Goal: Navigation & Orientation: Find specific page/section

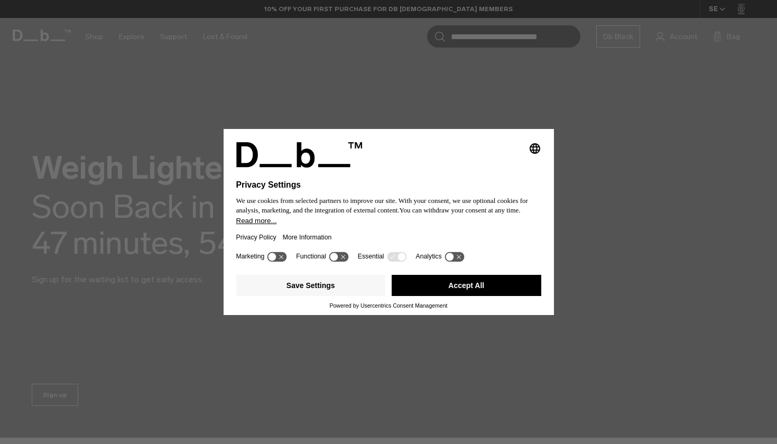
click at [445, 287] on button "Accept All" at bounding box center [465, 285] width 149 height 21
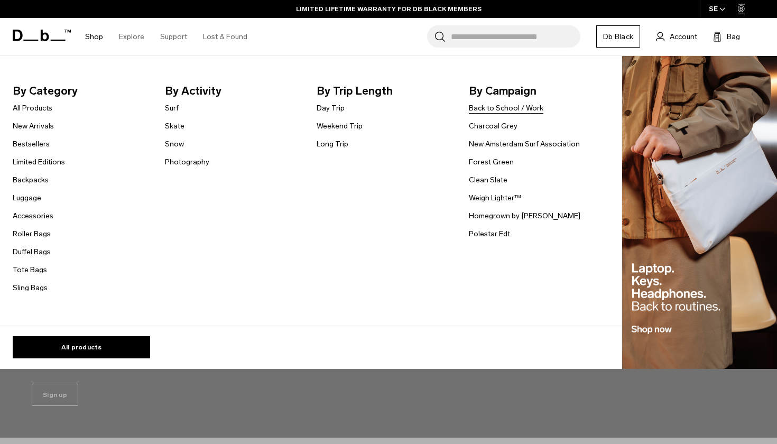
click at [493, 107] on link "Back to School / Work" at bounding box center [506, 107] width 74 height 11
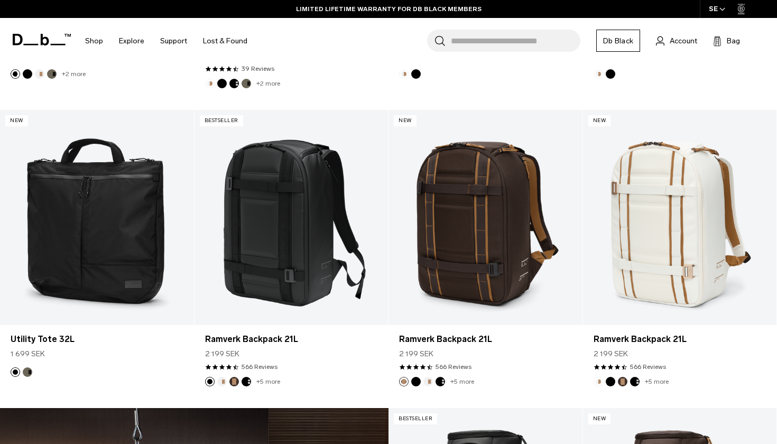
scroll to position [1341, 0]
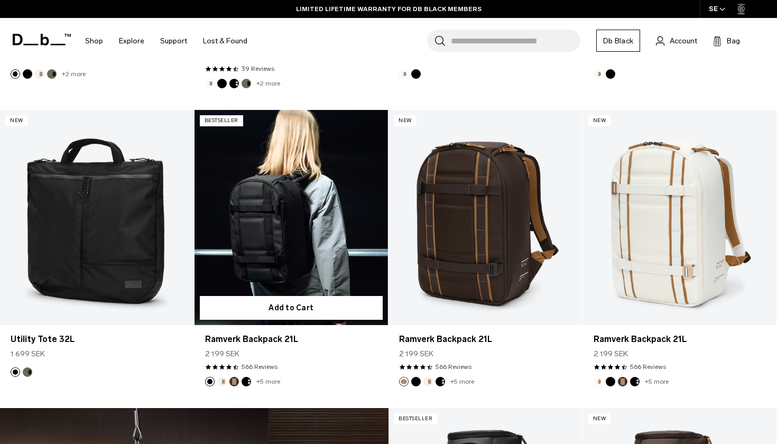
click at [300, 226] on link "Ramverk Backpack 21L" at bounding box center [291, 217] width 194 height 215
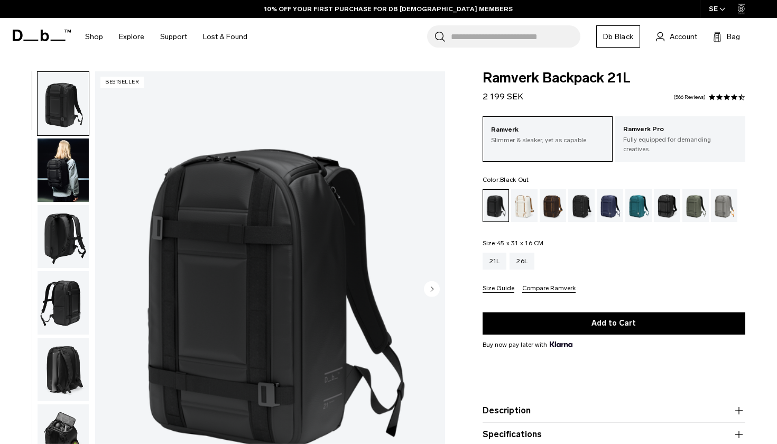
click at [424, 286] on icon "Next slide" at bounding box center [432, 288] width 16 height 16
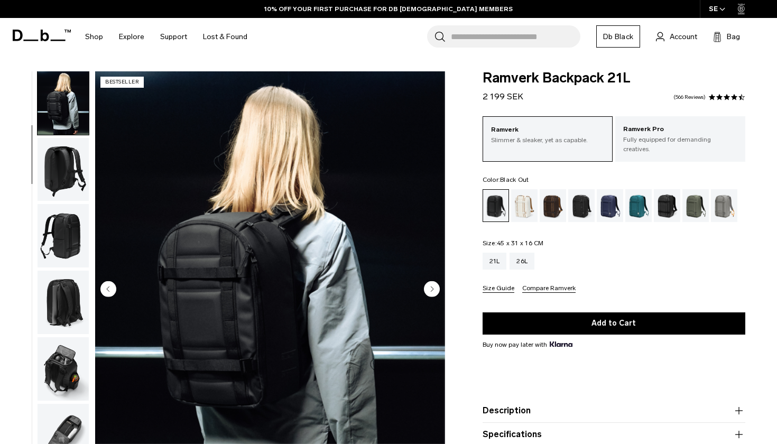
click at [424, 286] on icon "Next slide" at bounding box center [432, 288] width 16 height 16
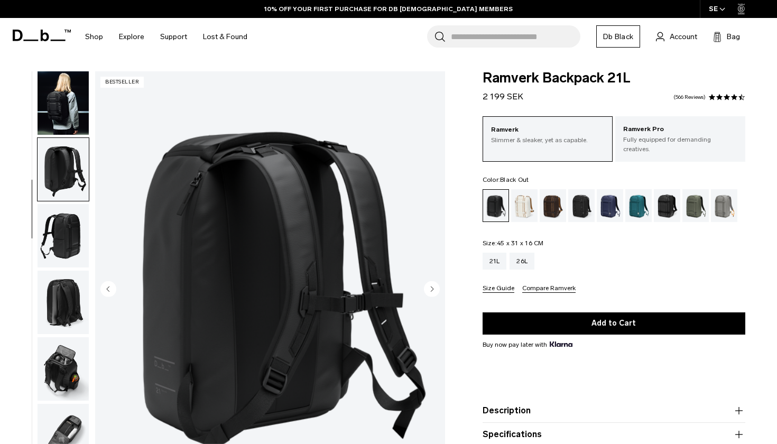
scroll to position [99, 0]
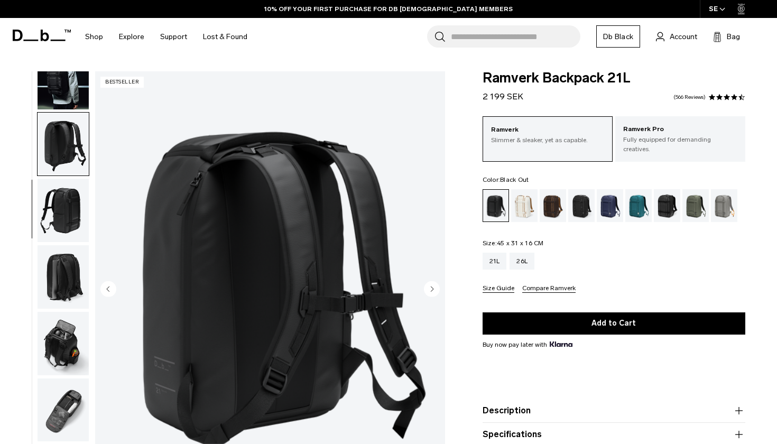
click at [424, 286] on icon "Next slide" at bounding box center [432, 288] width 16 height 16
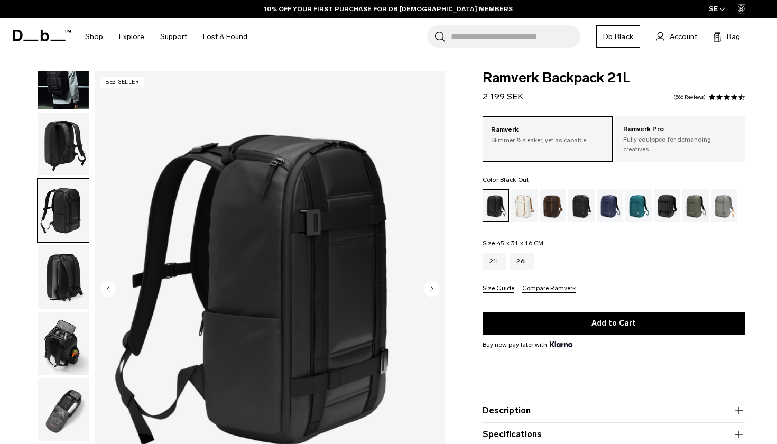
click at [424, 286] on icon "Next slide" at bounding box center [432, 288] width 16 height 16
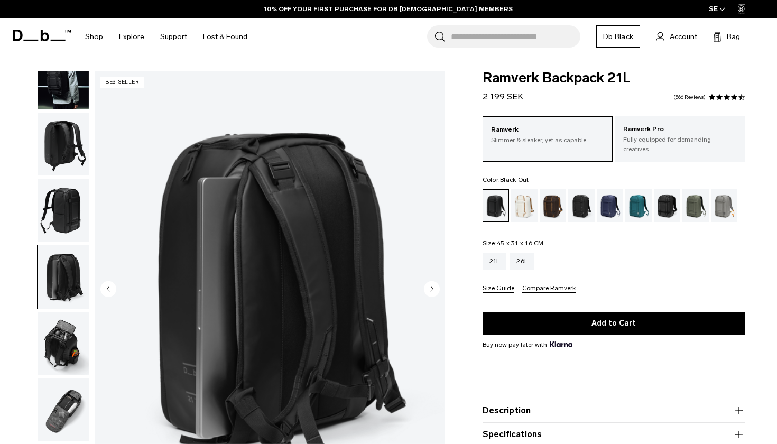
click at [424, 286] on icon "Next slide" at bounding box center [432, 288] width 16 height 16
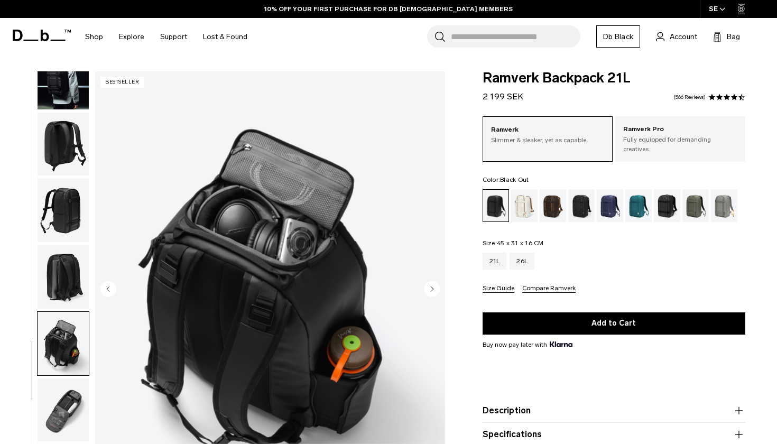
click at [424, 286] on icon "Next slide" at bounding box center [432, 288] width 16 height 16
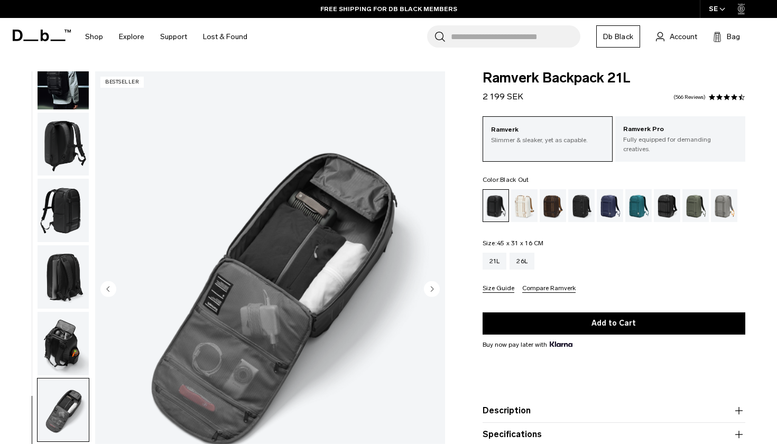
click at [424, 286] on icon "Next slide" at bounding box center [432, 288] width 16 height 16
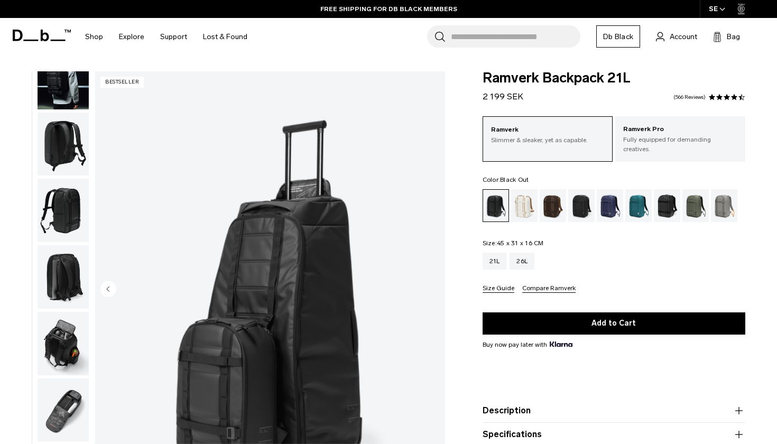
click at [423, 286] on img "8 / 8" at bounding box center [270, 289] width 350 height 437
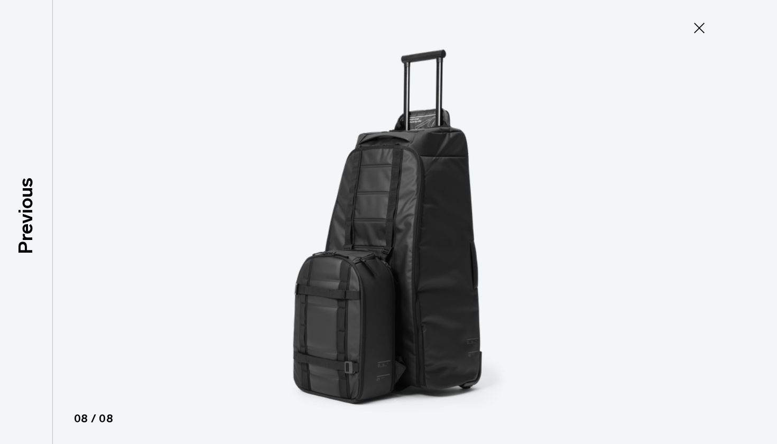
click at [692, 26] on icon at bounding box center [698, 28] width 17 height 17
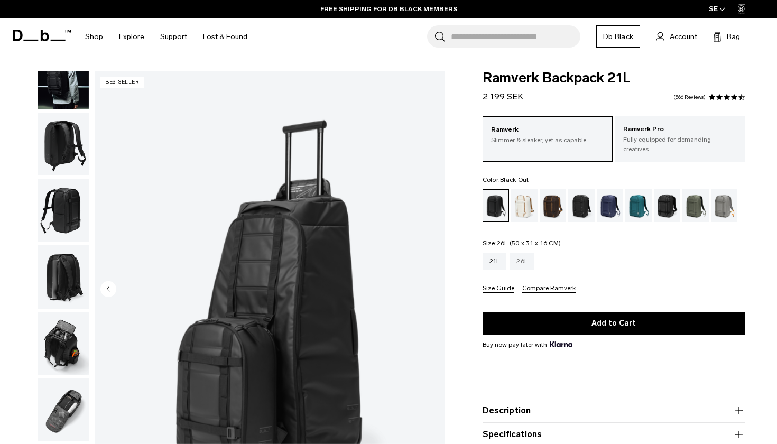
click at [522, 253] on div "26L" at bounding box center [521, 261] width 25 height 17
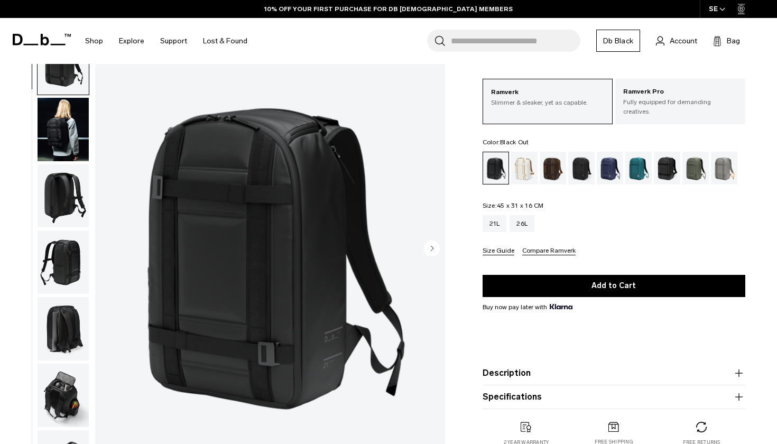
scroll to position [40, 0]
click at [520, 164] on div "Oatmilk" at bounding box center [524, 168] width 27 height 33
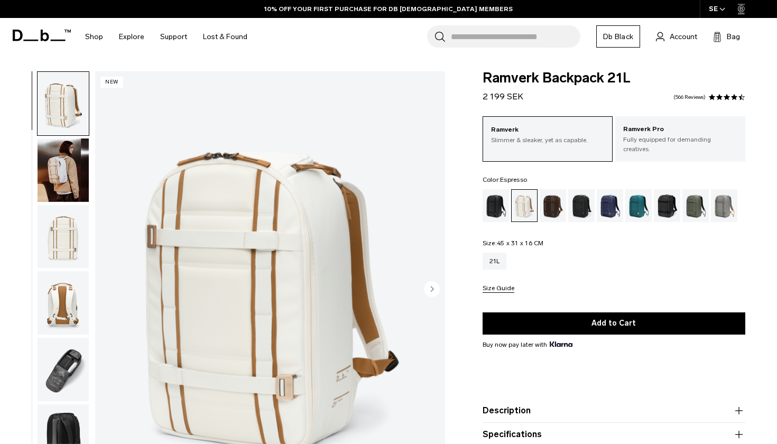
click at [551, 194] on div "Espresso" at bounding box center [552, 205] width 27 height 33
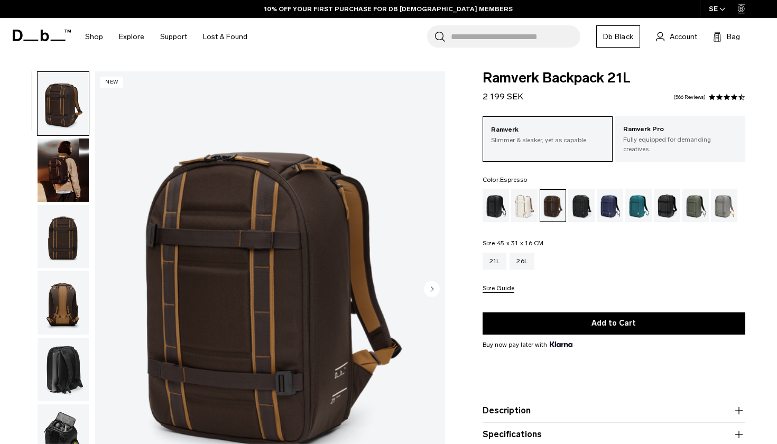
click at [584, 200] on div "Charcoal Grey" at bounding box center [581, 205] width 27 height 33
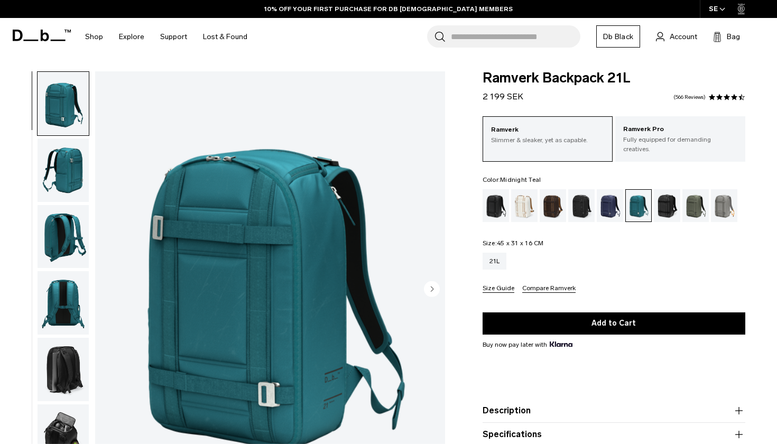
click at [667, 193] on div "Reflective Black" at bounding box center [666, 205] width 27 height 33
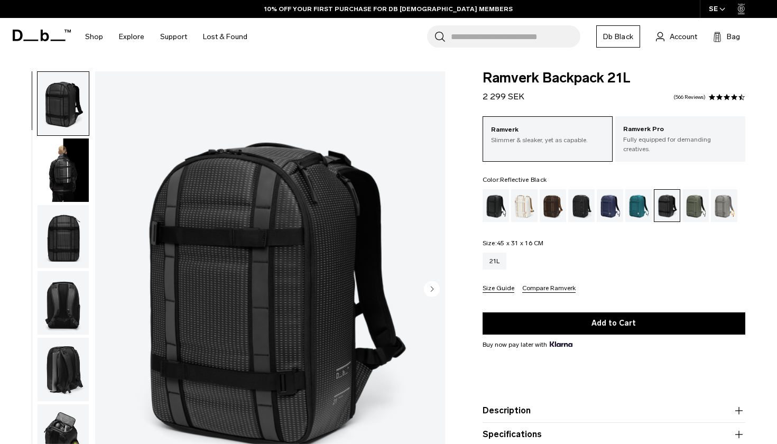
click at [693, 194] on div "Moss Green" at bounding box center [695, 205] width 27 height 33
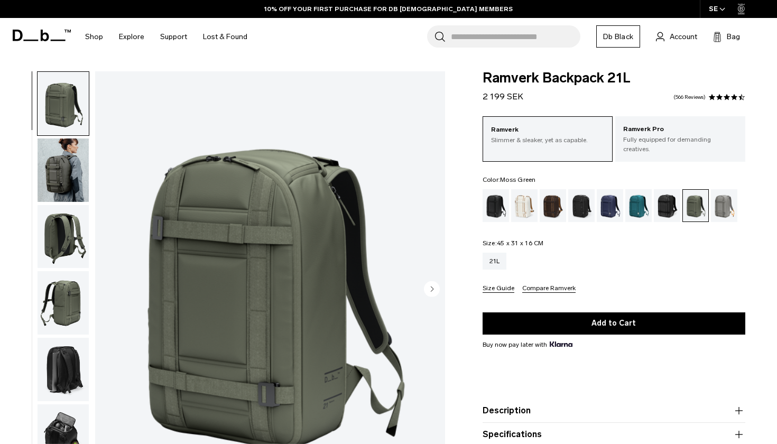
click at [719, 197] on div "Sand Grey" at bounding box center [723, 205] width 27 height 33
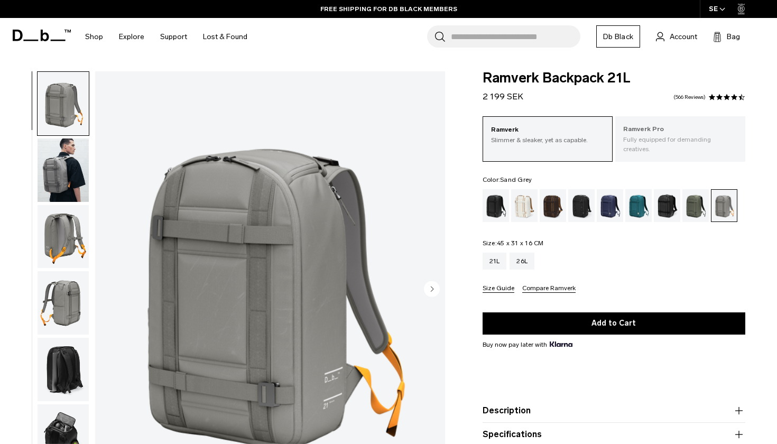
click at [666, 139] on p "Fully equipped for demanding creatives." at bounding box center [680, 144] width 114 height 19
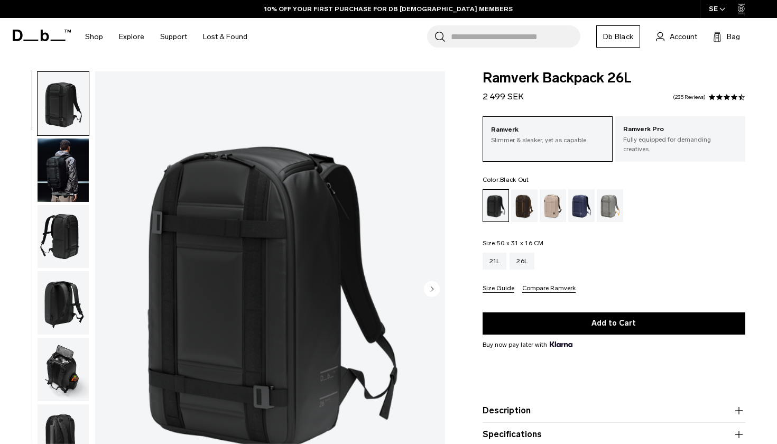
click at [697, 142] on p "Fully equipped for demanding creatives." at bounding box center [680, 144] width 114 height 19
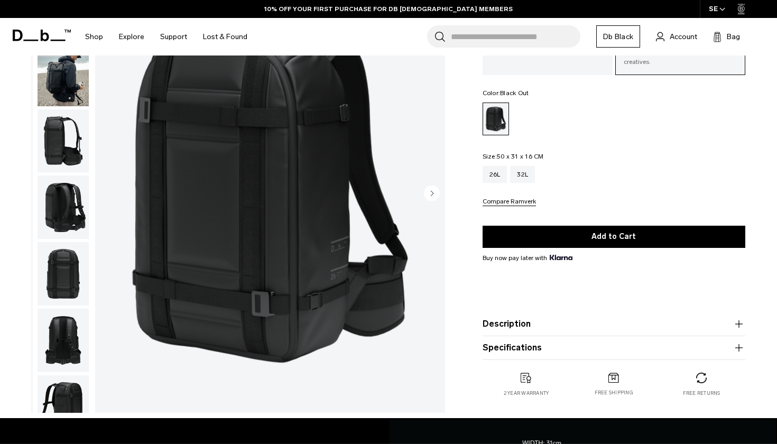
scroll to position [145, 0]
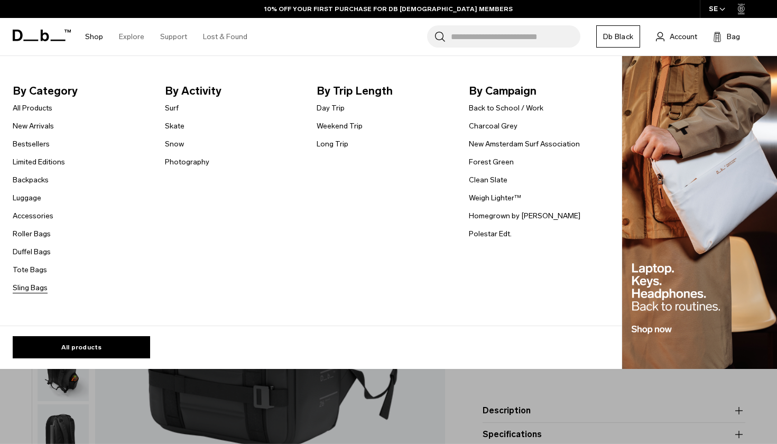
click at [35, 288] on link "Sling Bags" at bounding box center [30, 287] width 35 height 11
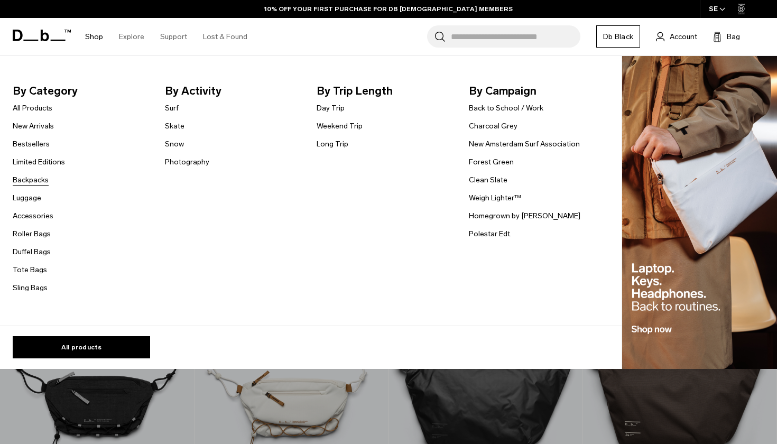
click at [33, 180] on link "Backpacks" at bounding box center [31, 179] width 36 height 11
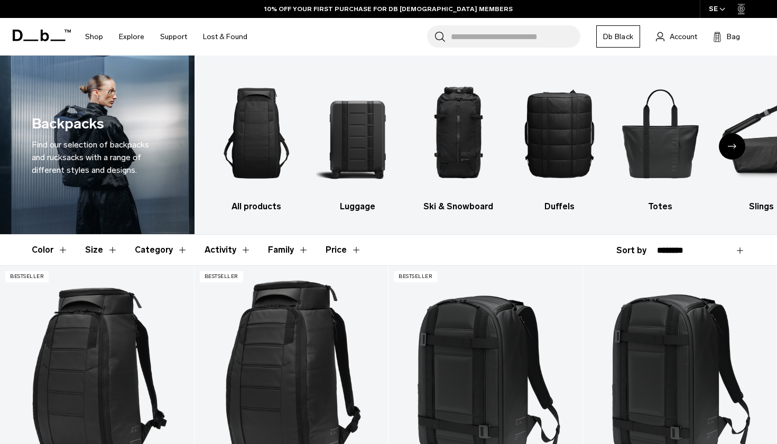
click at [726, 145] on div "Next slide" at bounding box center [731, 146] width 26 height 26
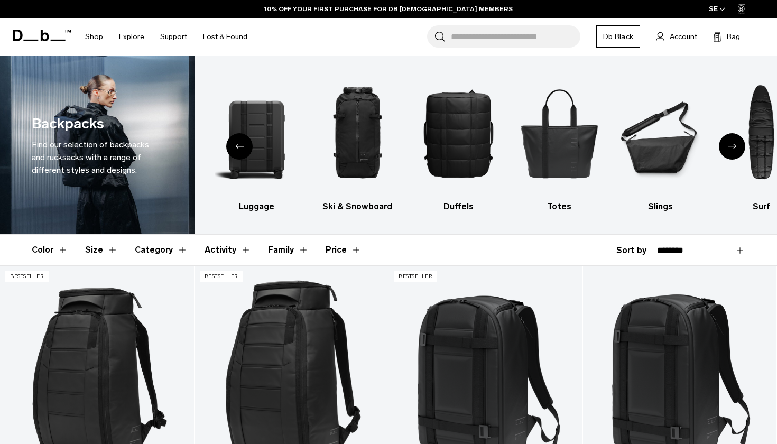
click at [726, 145] on div "Next slide" at bounding box center [731, 146] width 26 height 26
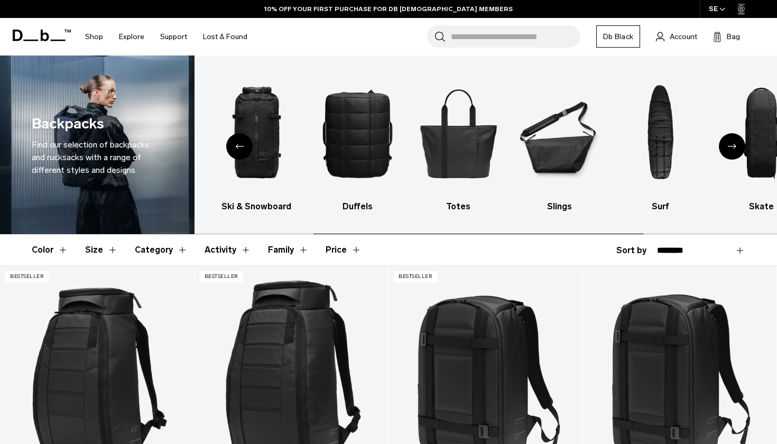
click at [726, 145] on div "Next slide" at bounding box center [731, 146] width 26 height 26
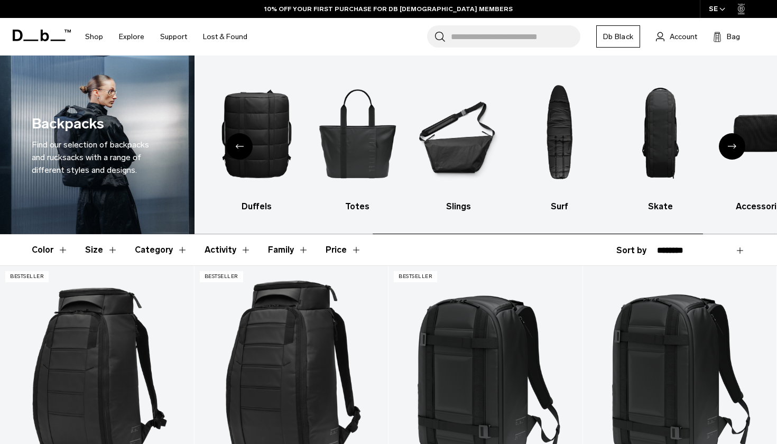
click at [726, 145] on div "Next slide" at bounding box center [731, 146] width 26 height 26
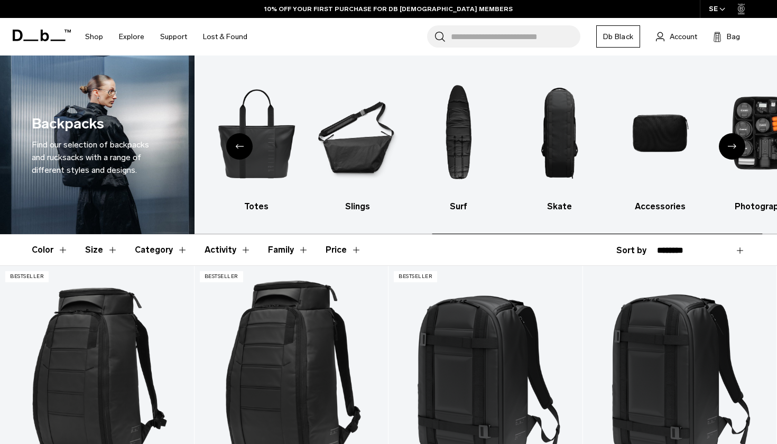
click at [726, 145] on div "Next slide" at bounding box center [731, 146] width 26 height 26
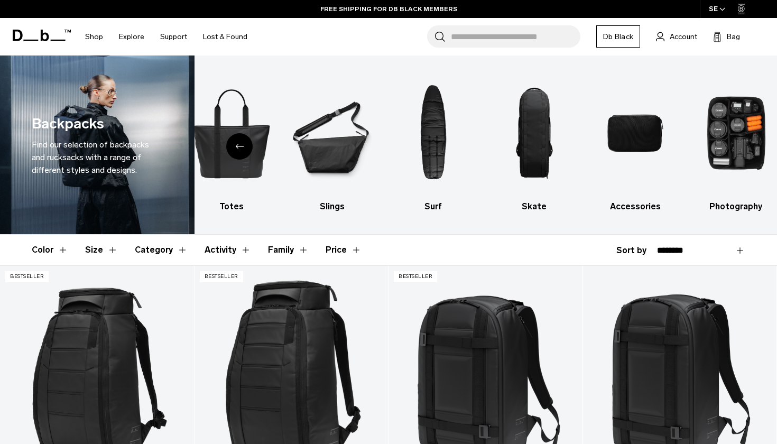
click at [229, 143] on div "Previous slide" at bounding box center [239, 146] width 26 height 26
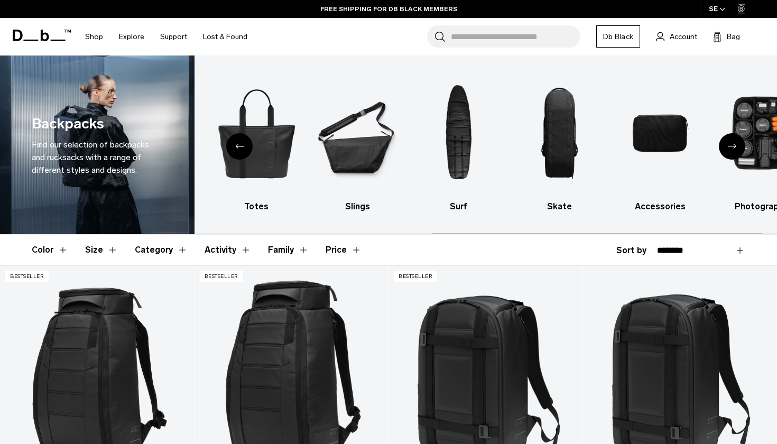
click at [229, 143] on div "Previous slide" at bounding box center [239, 146] width 26 height 26
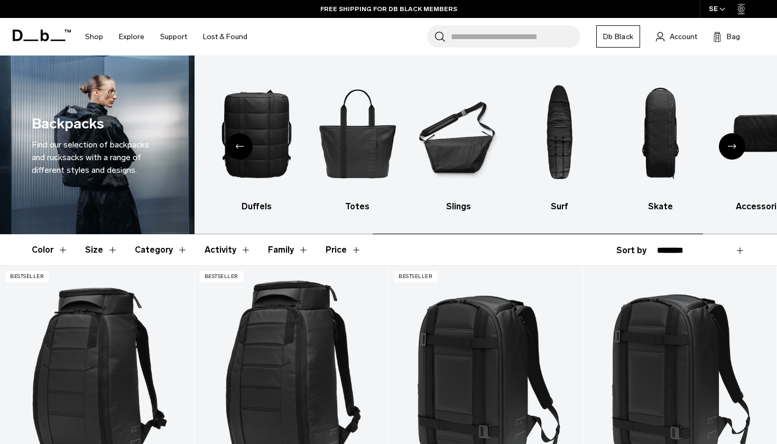
click at [229, 143] on div "Previous slide" at bounding box center [239, 146] width 26 height 26
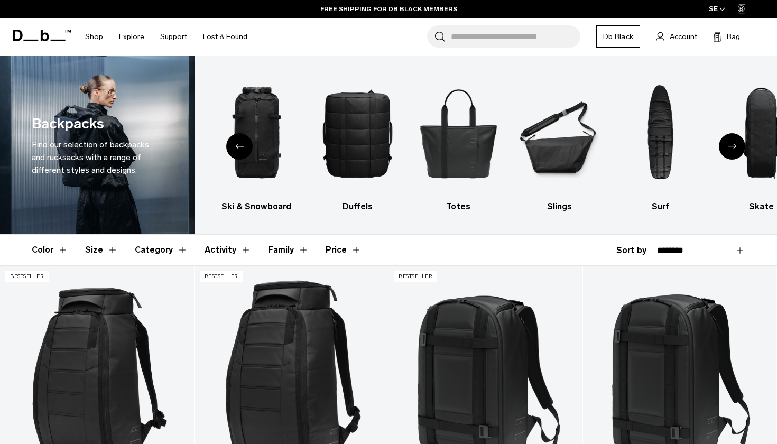
click at [229, 143] on div "Previous slide" at bounding box center [239, 146] width 26 height 26
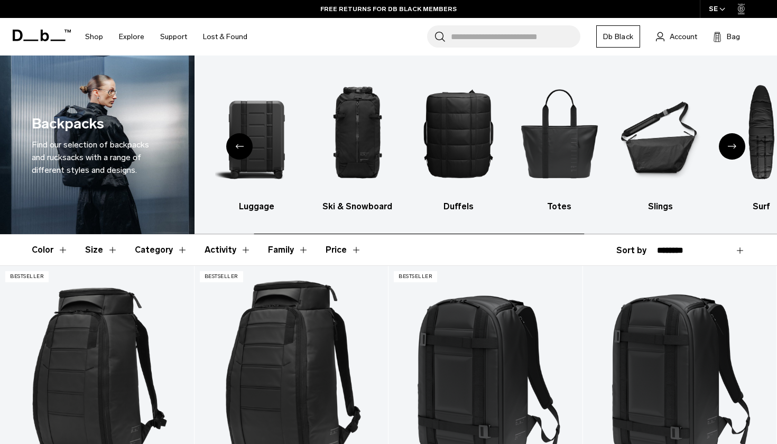
click at [229, 143] on div "Previous slide" at bounding box center [239, 146] width 26 height 26
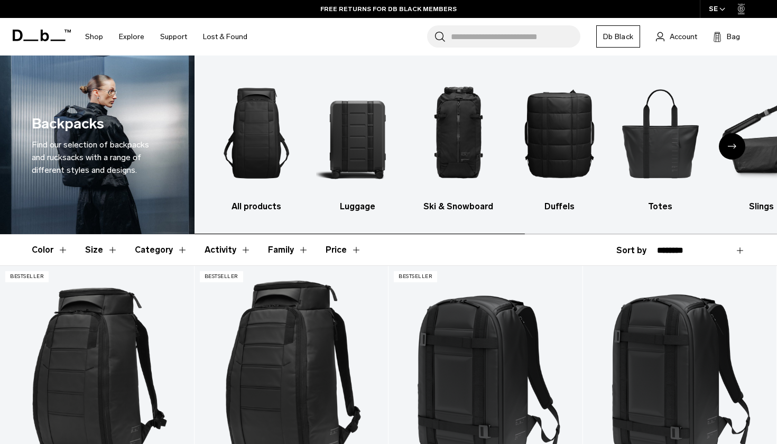
click at [229, 143] on img "1 / 10" at bounding box center [257, 133] width 82 height 124
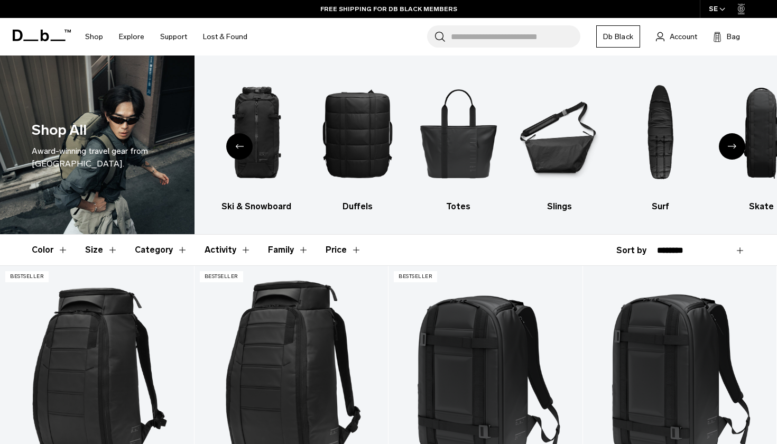
click at [725, 146] on div "Next slide" at bounding box center [731, 146] width 26 height 26
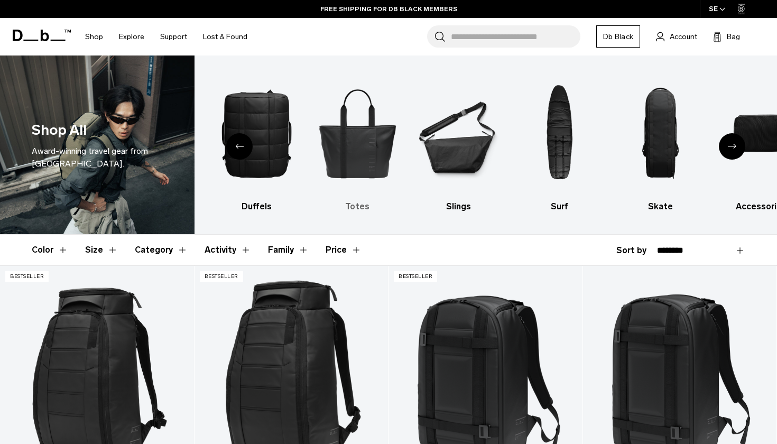
click at [364, 142] on img "5 / 10" at bounding box center [357, 133] width 82 height 124
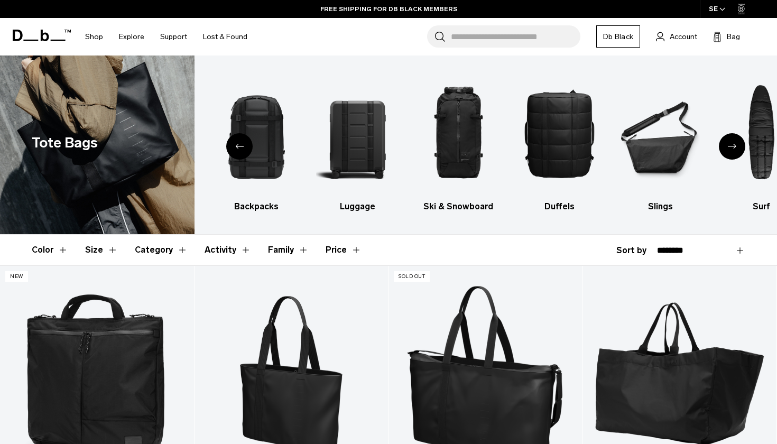
click at [727, 141] on div "Next slide" at bounding box center [731, 146] width 26 height 26
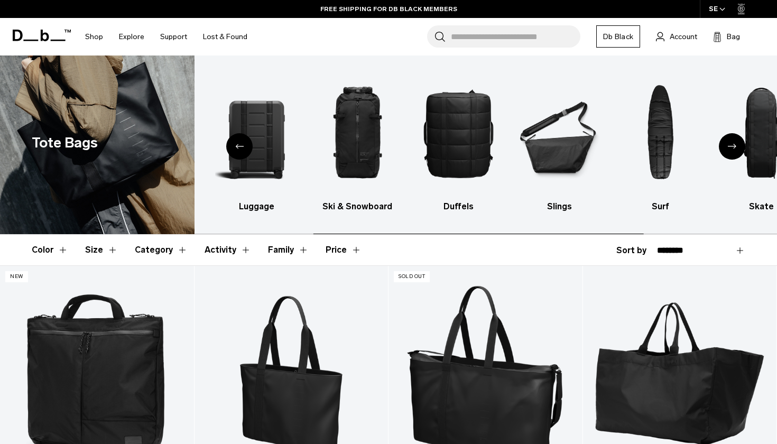
click at [727, 141] on div "Next slide" at bounding box center [731, 146] width 26 height 26
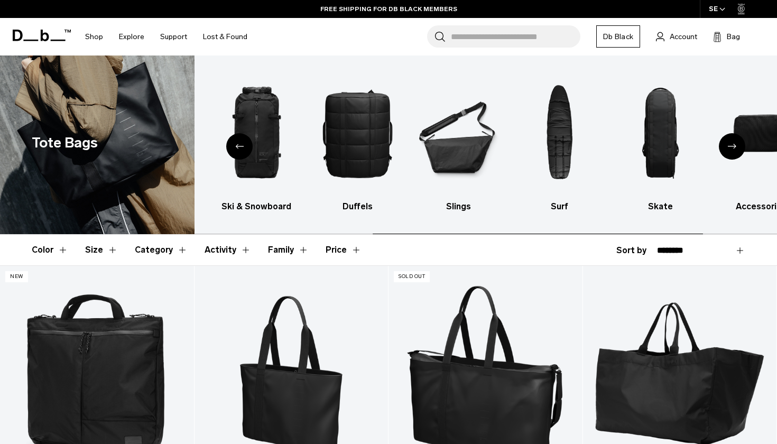
click at [727, 141] on div "Next slide" at bounding box center [731, 146] width 26 height 26
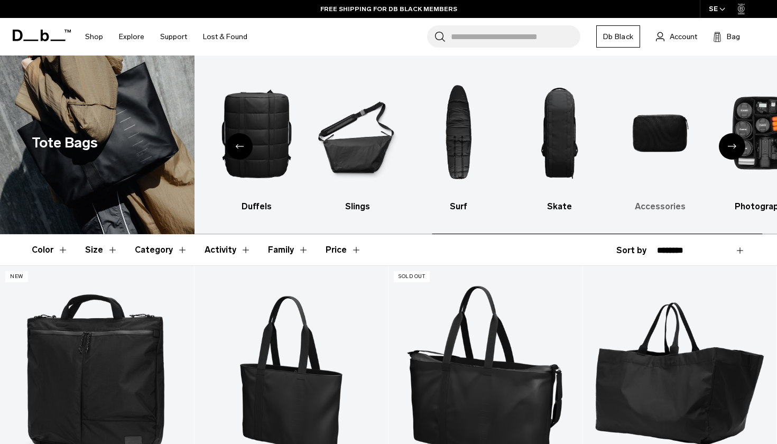
click at [668, 130] on img "9 / 10" at bounding box center [660, 133] width 82 height 124
